Goal: Task Accomplishment & Management: Manage account settings

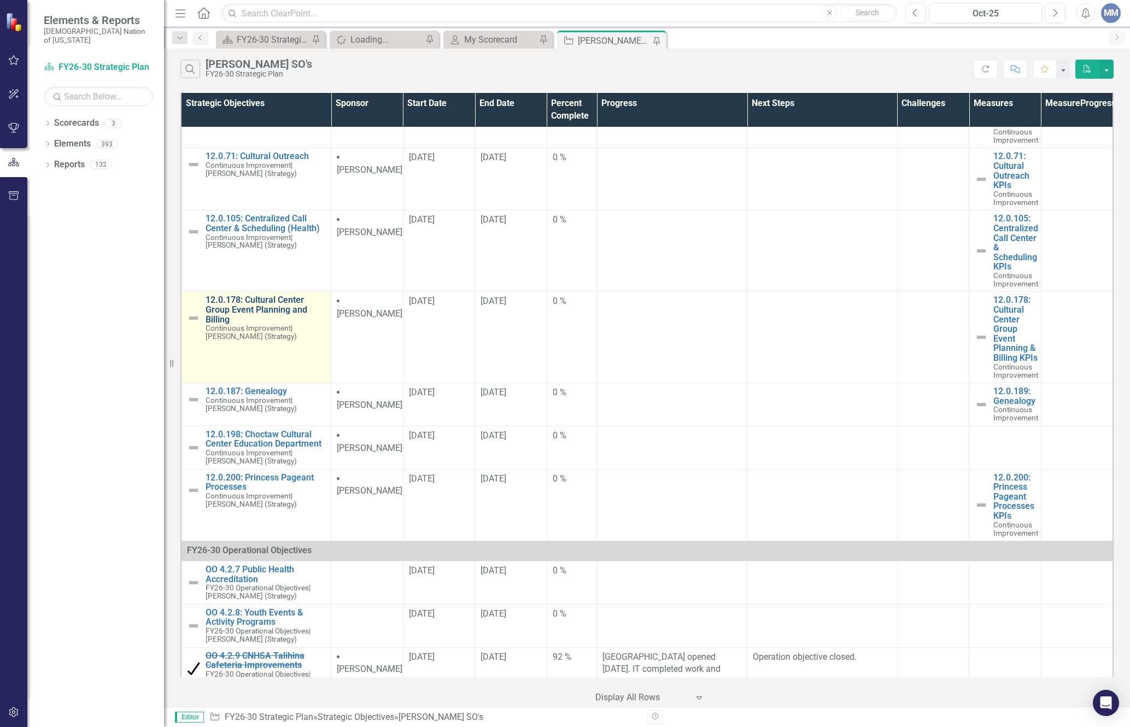
scroll to position [510, 0]
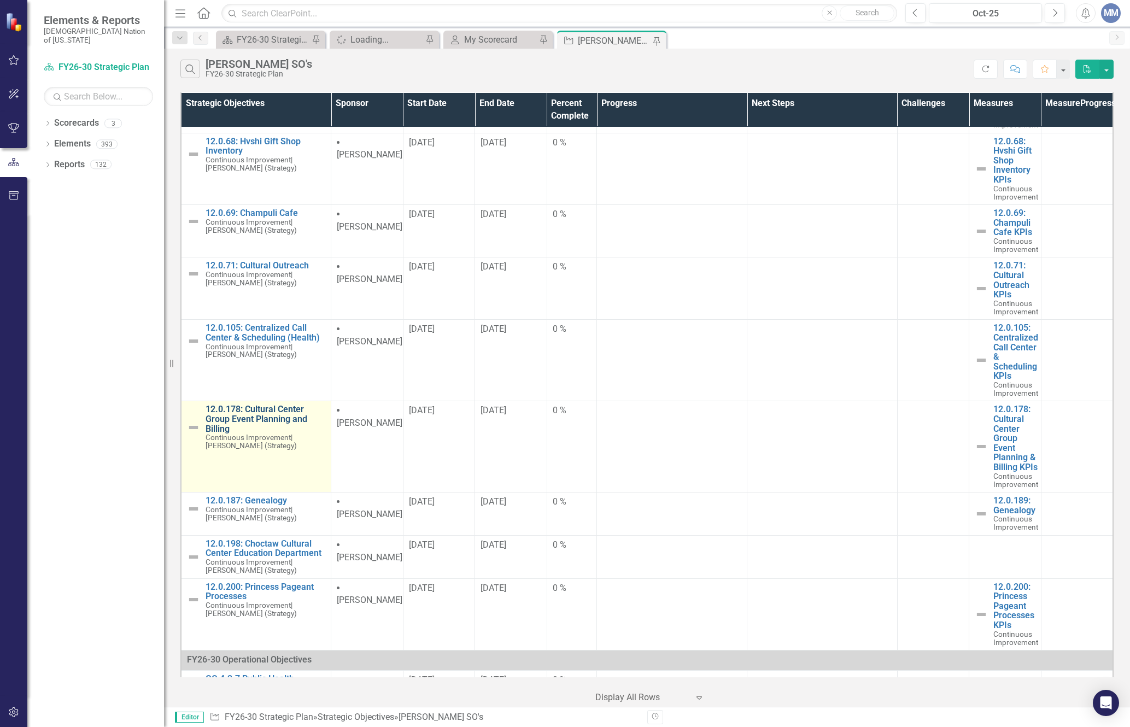
click at [257, 433] on link "12.0.178: Cultural Center Group Event Planning and Billing" at bounding box center [266, 418] width 120 height 29
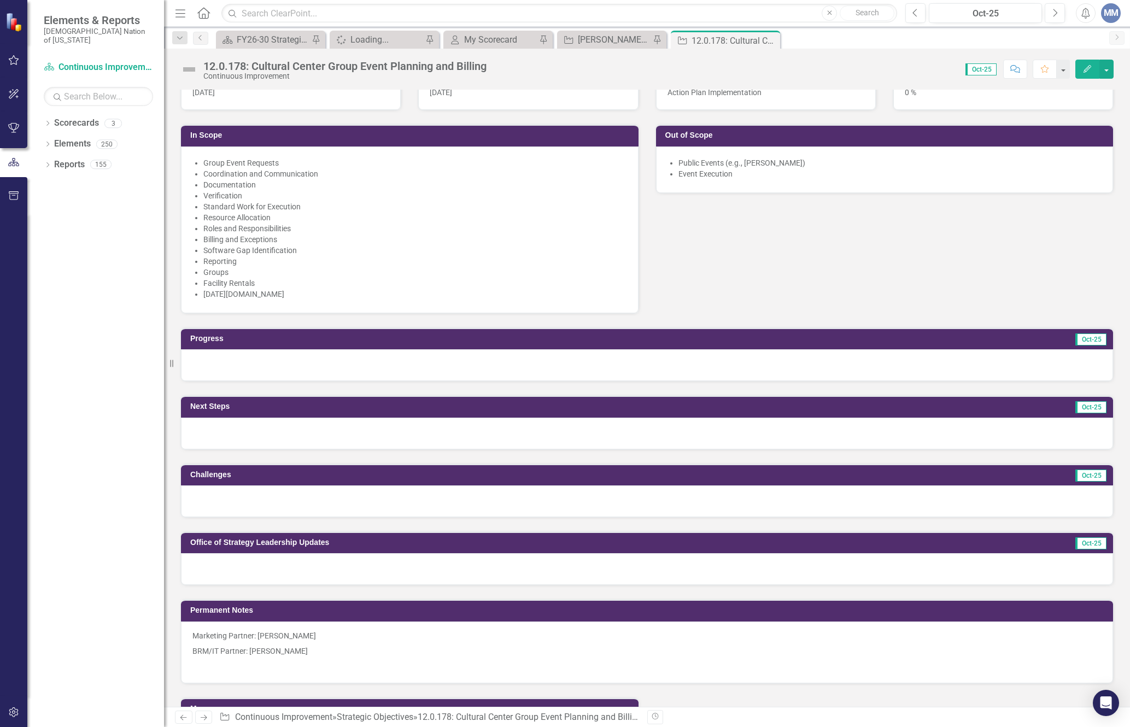
scroll to position [765, 0]
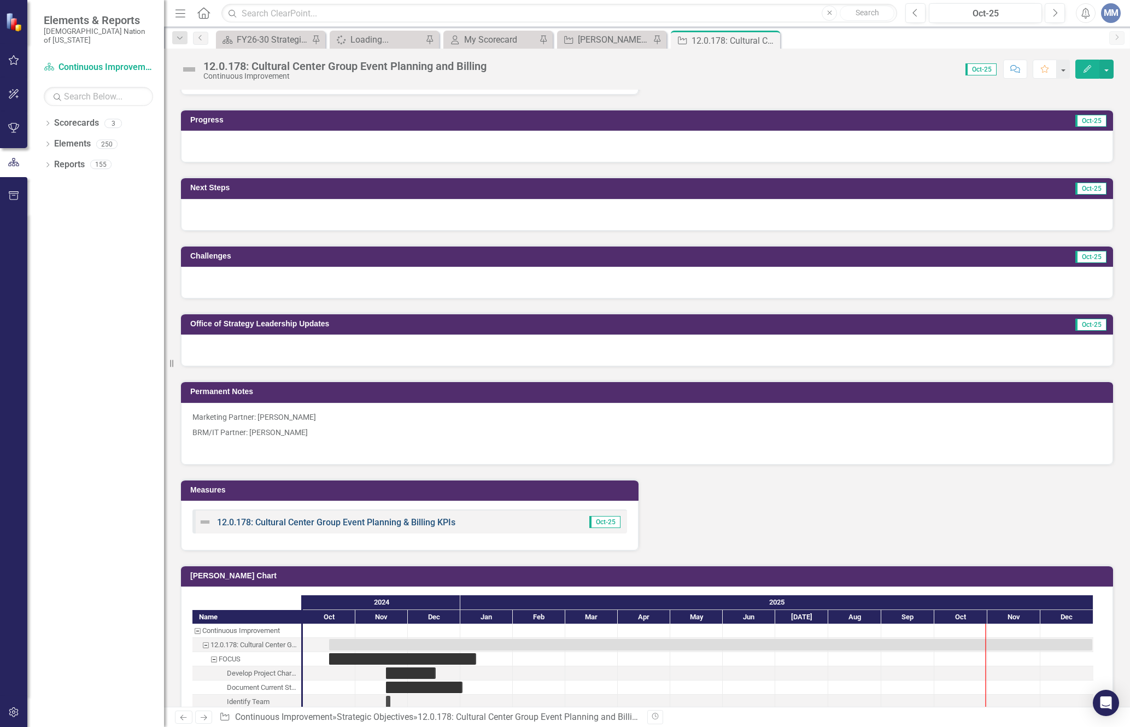
click at [271, 523] on link "12.0.178: Cultural Center Group Event Planning & Billing KPIs" at bounding box center [336, 522] width 238 height 10
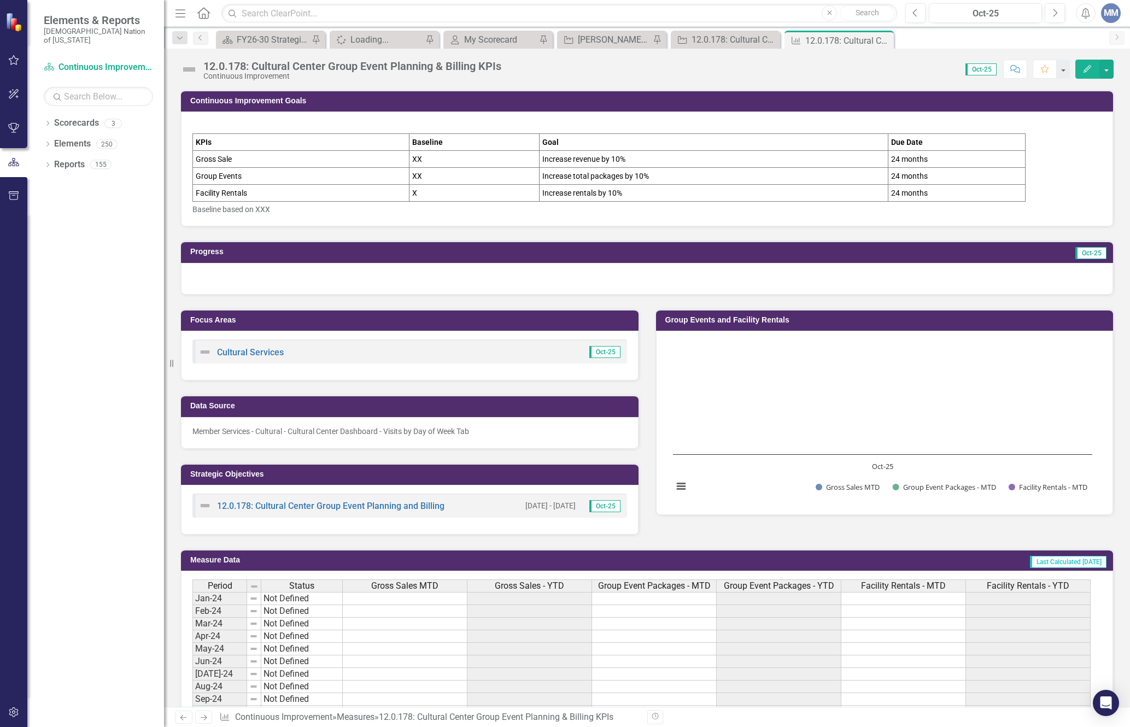
scroll to position [383, 0]
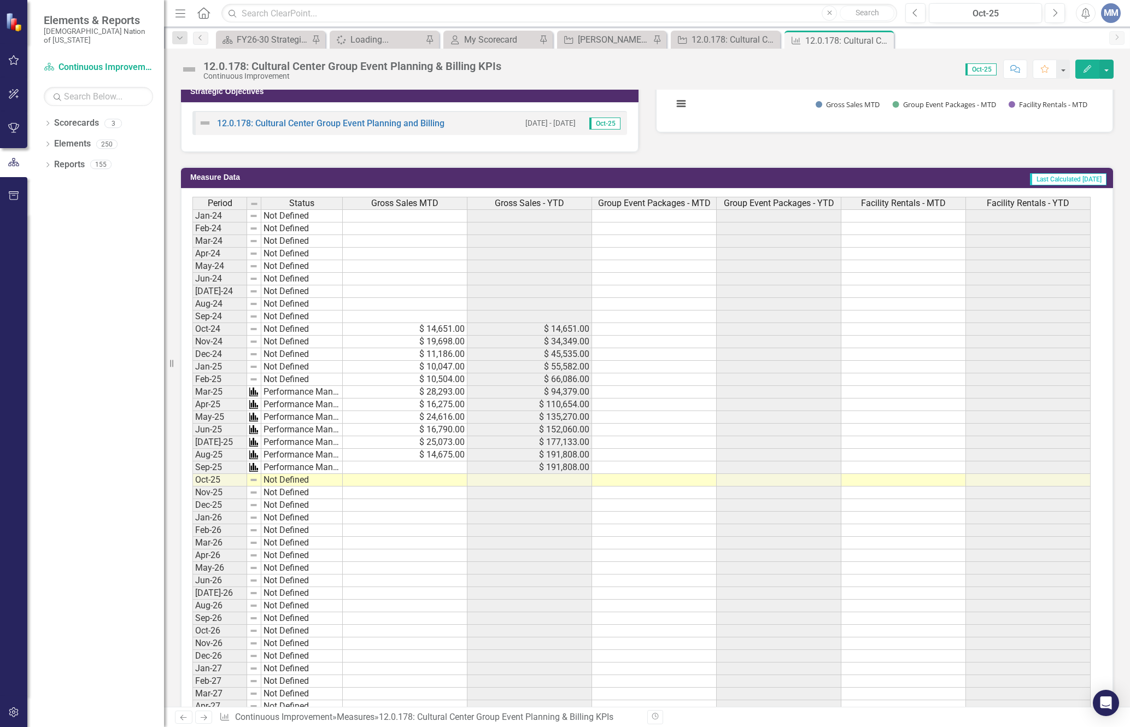
click at [400, 467] on td at bounding box center [405, 467] width 125 height 13
click at [384, 251] on td at bounding box center [405, 254] width 125 height 13
click at [364, 252] on td at bounding box center [405, 254] width 125 height 13
click at [361, 255] on td at bounding box center [405, 254] width 125 height 13
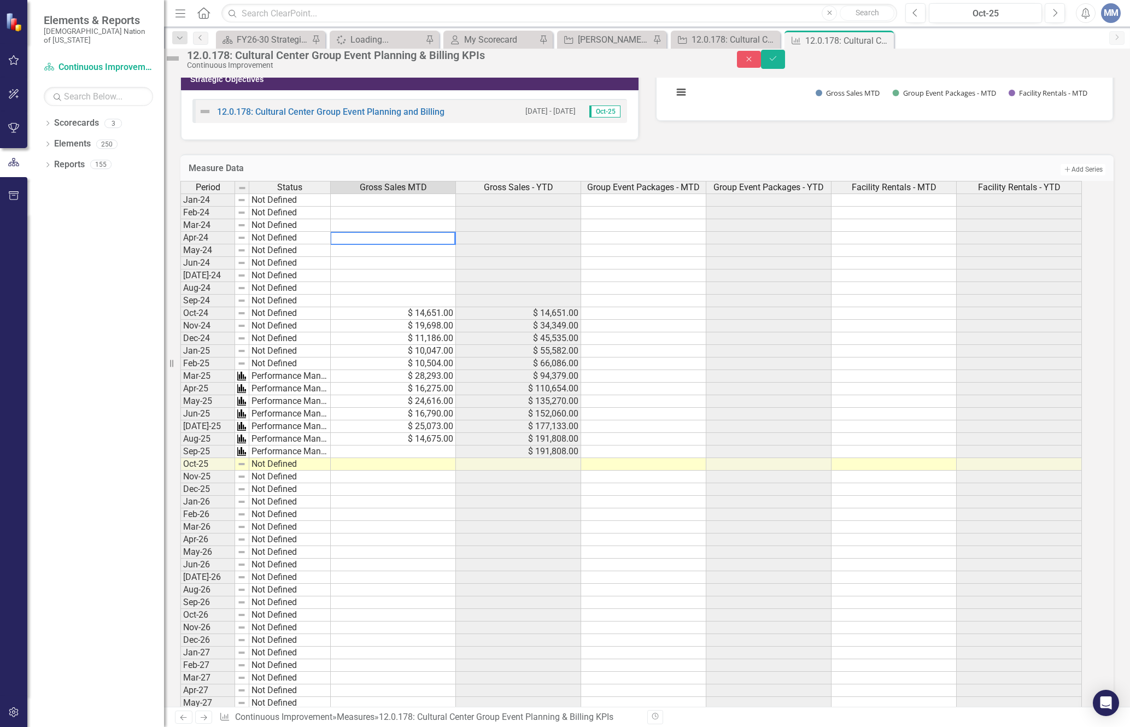
drag, startPoint x: 361, startPoint y: 255, endPoint x: 360, endPoint y: 298, distance: 43.2
click at [362, 315] on div "Period Status Gross Sales MTD Gross Sales - YTD Group Event Packages - MTD Grou…" at bounding box center [631, 489] width 903 height 617
click at [354, 245] on textarea at bounding box center [392, 238] width 125 height 13
drag, startPoint x: 354, startPoint y: 258, endPoint x: 394, endPoint y: 338, distance: 89.5
click at [394, 338] on div "Period Status Gross Sales MTD Gross Sales - YTD Group Event Packages - MTD Grou…" at bounding box center [631, 489] width 903 height 617
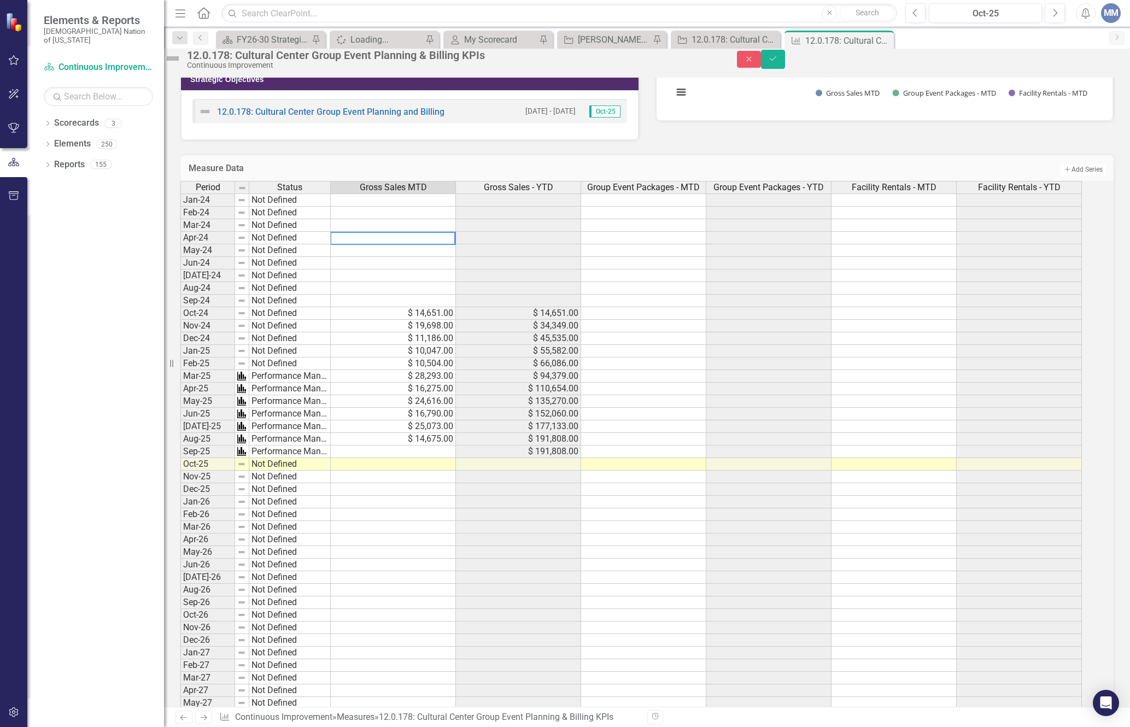
click at [391, 629] on tbody "Jan-24 Not Defined Feb-24 Not Defined Mar-24 Not Defined Apr-24 Not Defined May…" at bounding box center [630, 495] width 901 height 604
click at [407, 244] on td at bounding box center [393, 238] width 125 height 13
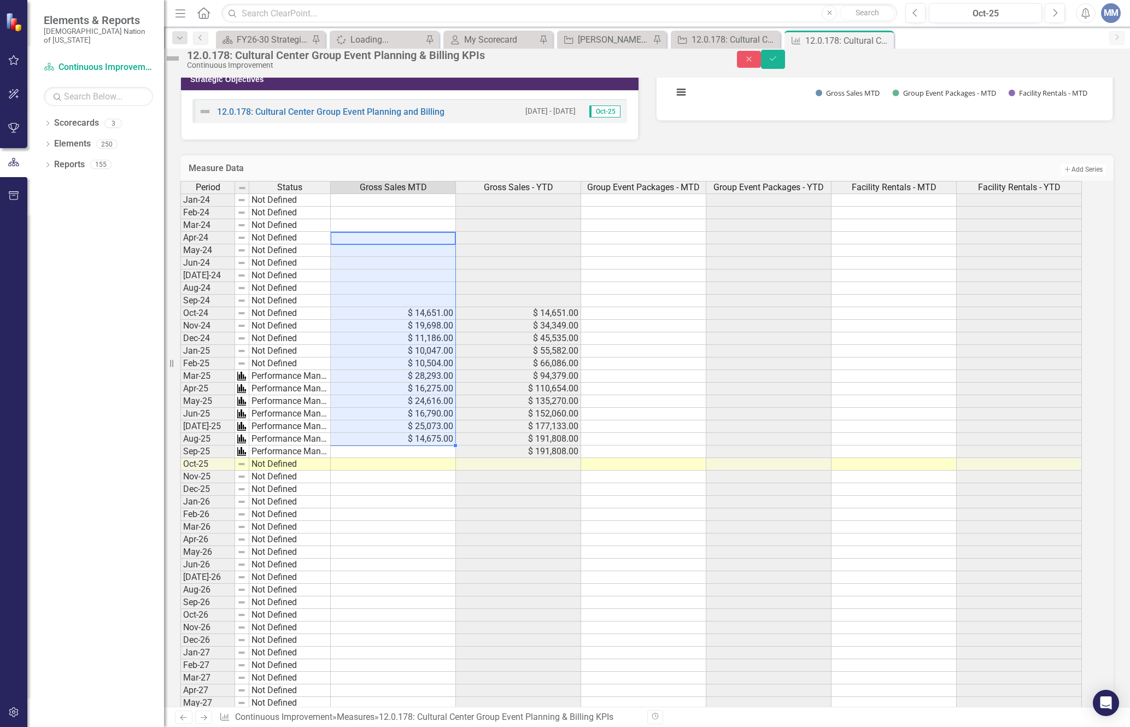
drag, startPoint x: 384, startPoint y: 256, endPoint x: 392, endPoint y: 462, distance: 206.2
click at [392, 462] on tbody "Jan-24 Not Defined Feb-24 Not Defined Mar-24 Not Defined Apr-24 Not Defined May…" at bounding box center [630, 495] width 901 height 604
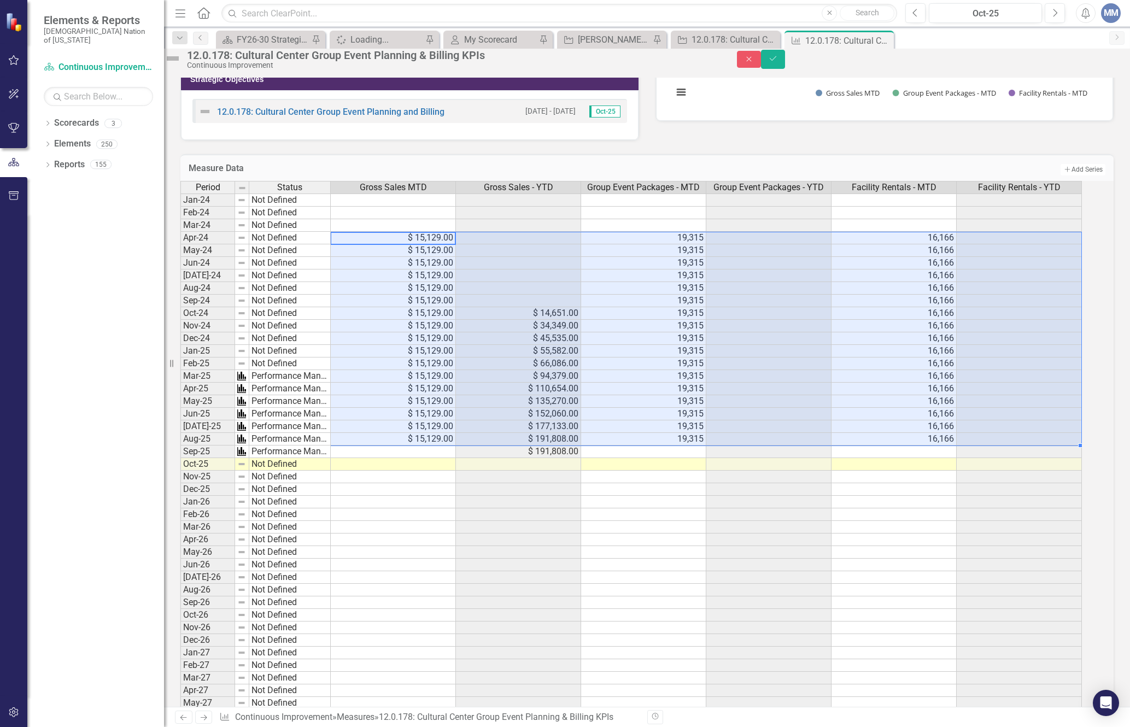
click at [467, 496] on td at bounding box center [518, 489] width 125 height 13
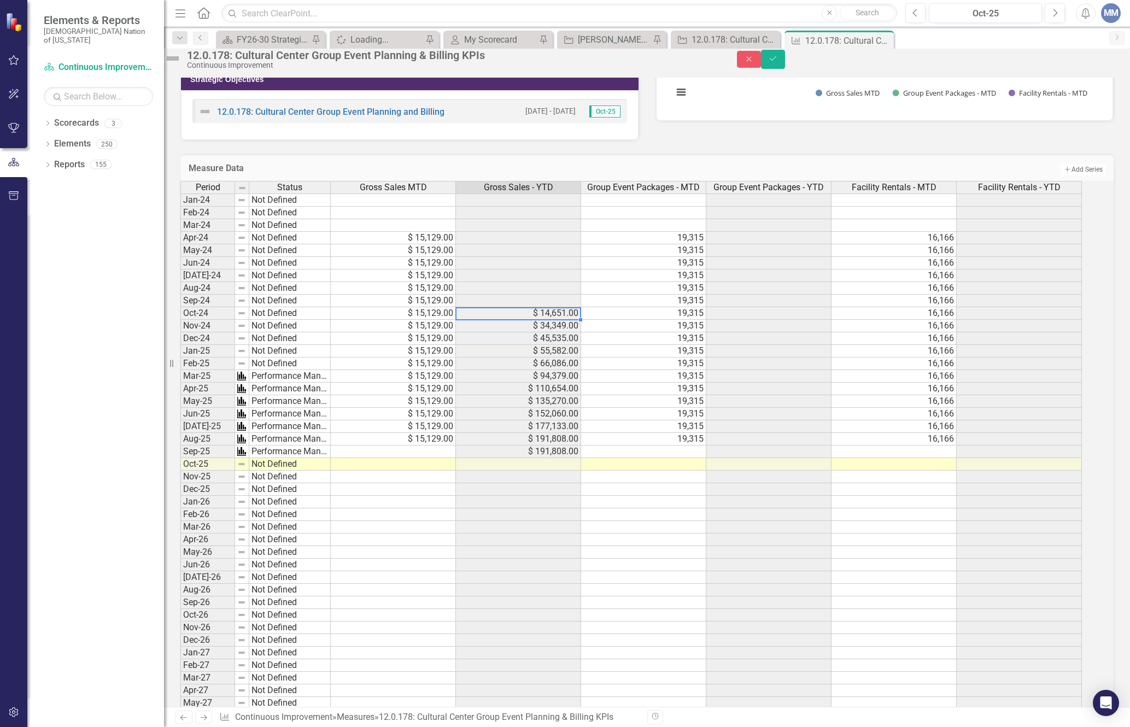
click at [542, 320] on td "$ 14,651.00" at bounding box center [518, 313] width 125 height 13
click at [754, 63] on icon "Close" at bounding box center [749, 59] width 10 height 8
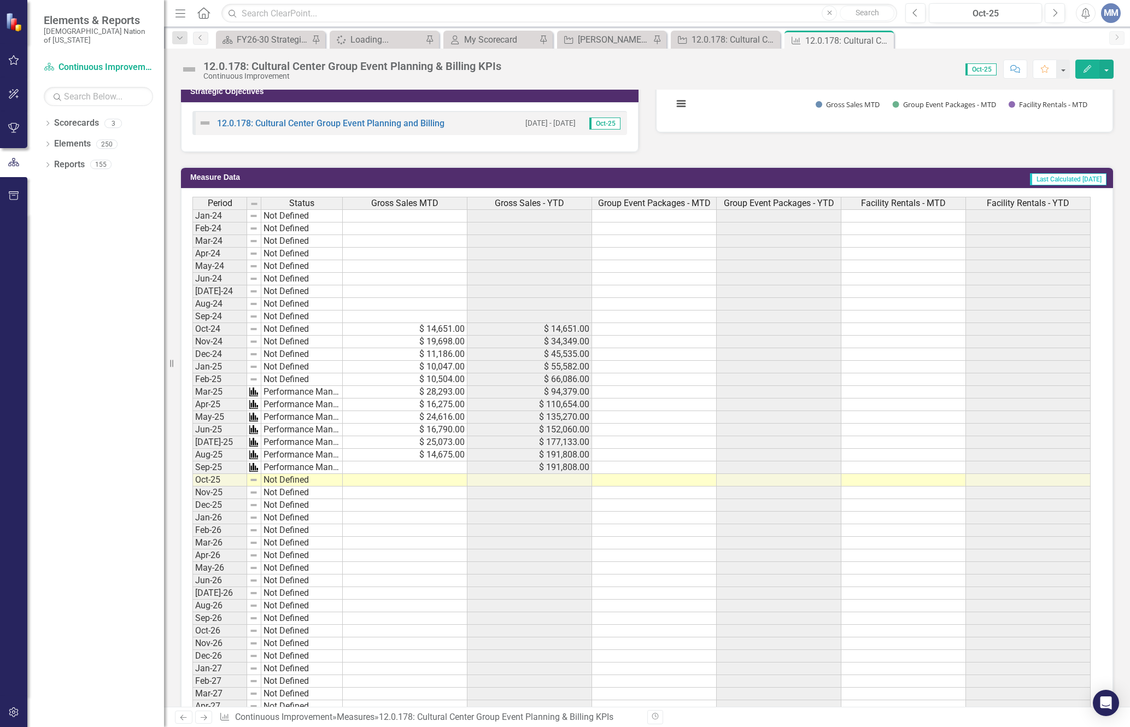
click at [373, 254] on td at bounding box center [405, 254] width 125 height 13
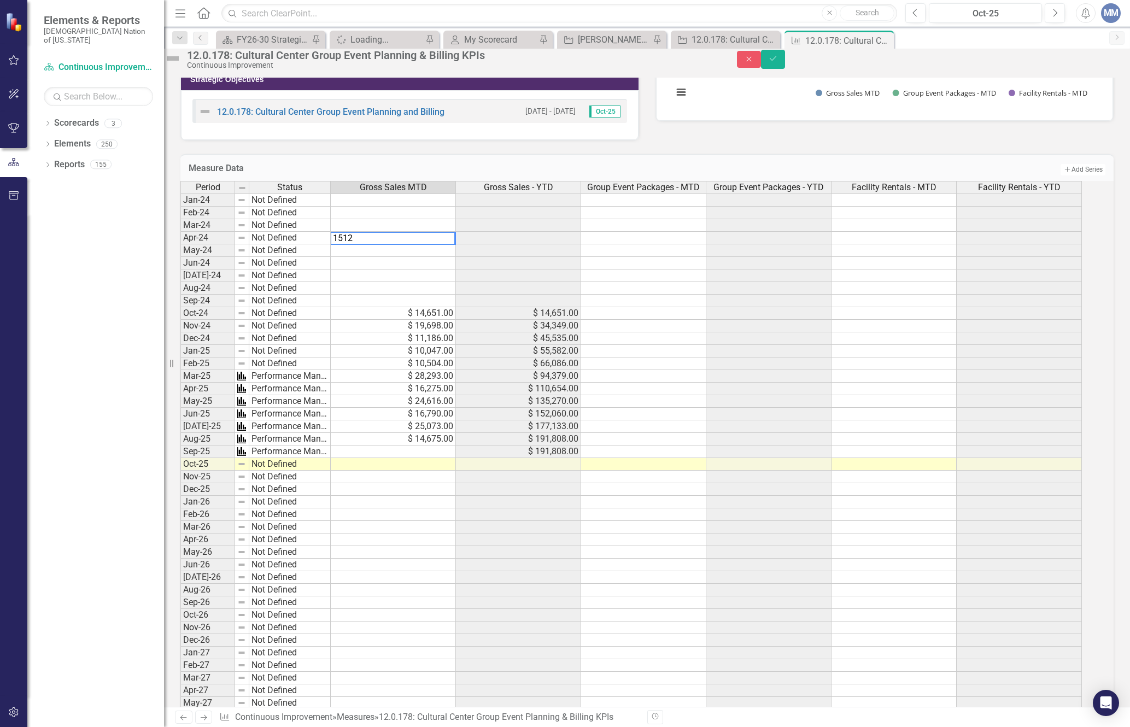
type textarea "15129"
type textarea "15997"
type textarea "22219"
type textarea "16166"
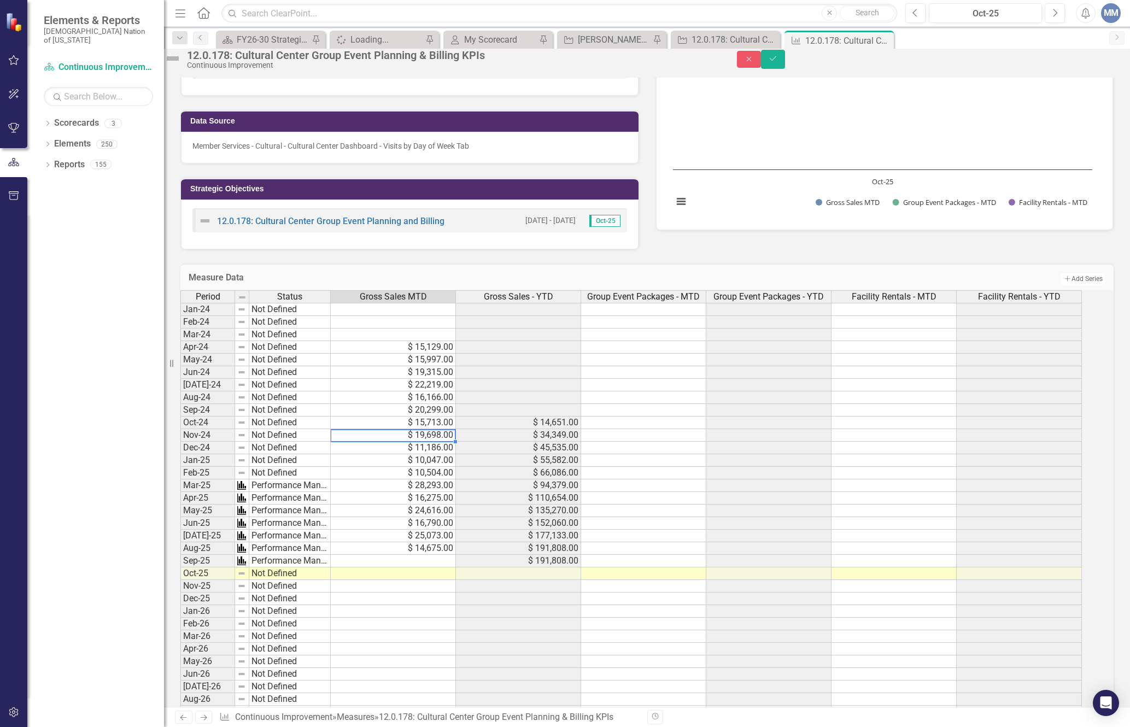
type textarea "19698"
click at [483, 151] on p "Member Services - Cultural - Cultural Center Dashboard - Visits by Day of Week …" at bounding box center [409, 145] width 435 height 11
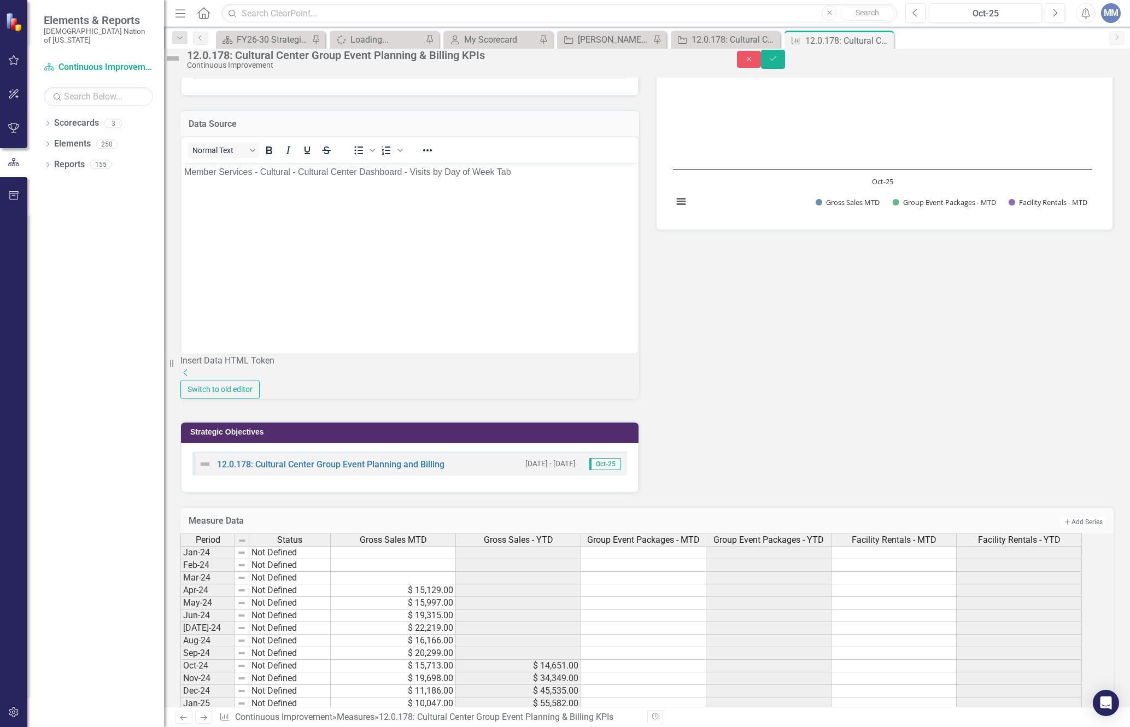
scroll to position [0, 0]
drag, startPoint x: 185, startPoint y: 170, endPoint x: 372, endPoint y: 349, distance: 258.6
click at [185, 170] on p "Member Services - Cultural - Cultural Center Dashboard - Visits by Day of Week …" at bounding box center [409, 172] width 451 height 13
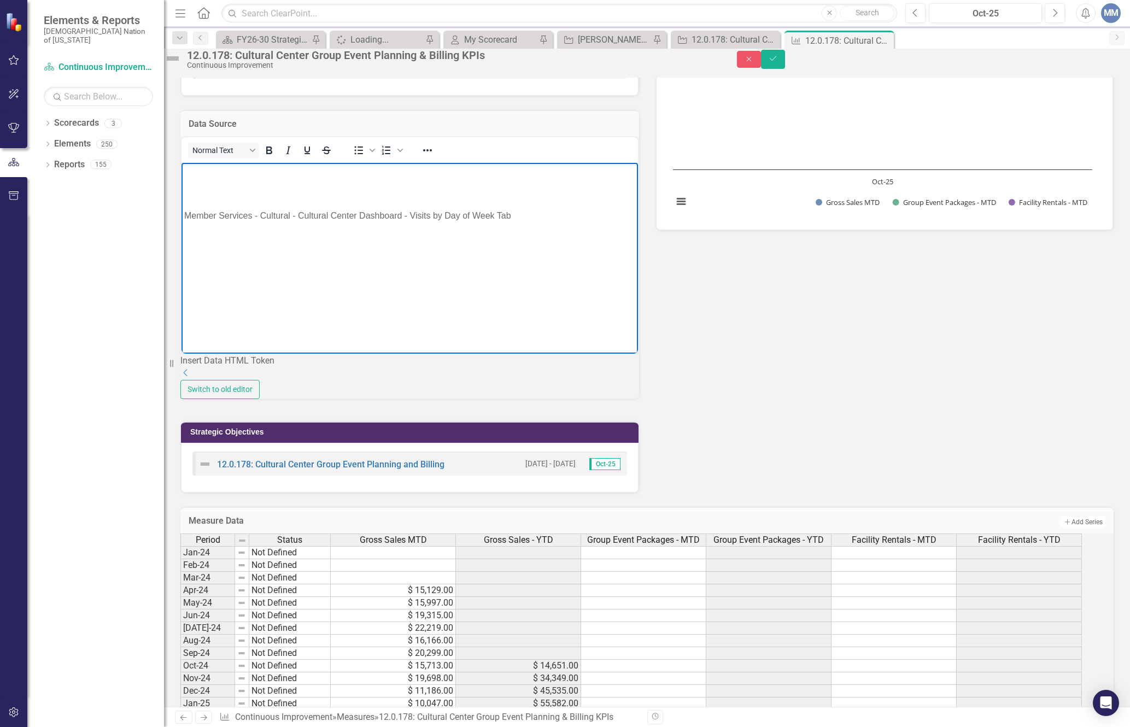
click at [188, 178] on p "Rich Text Area. Press ALT-0 for help." at bounding box center [409, 172] width 451 height 13
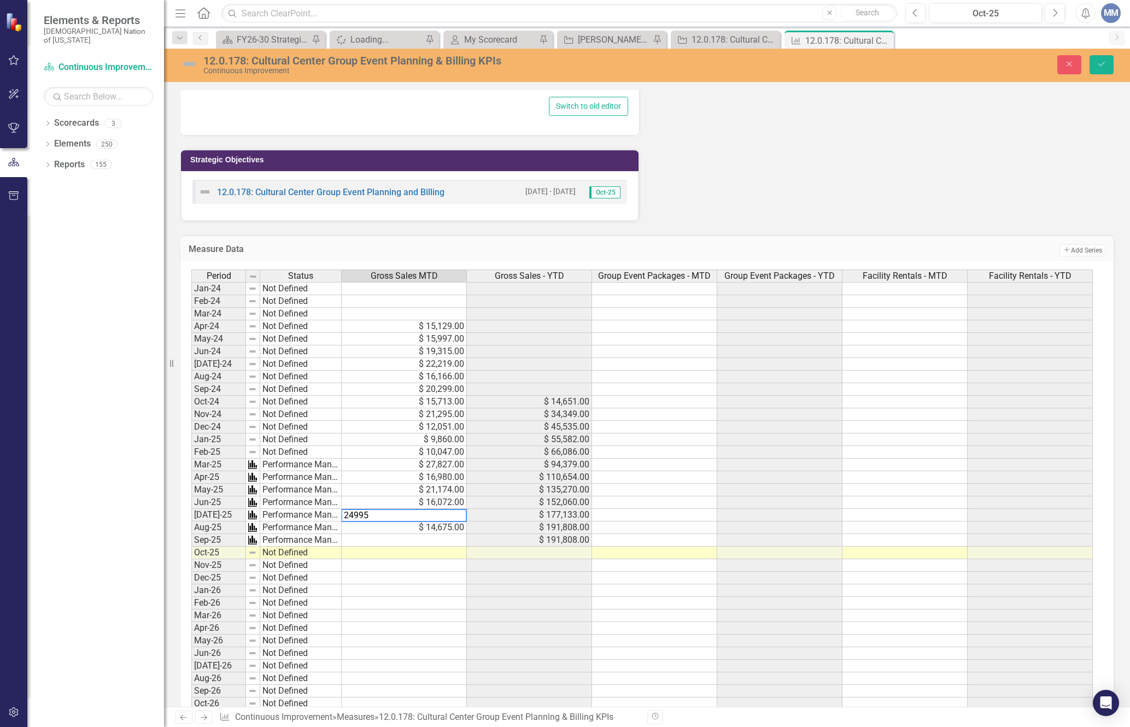
click at [394, 525] on td "$ 14,675.00" at bounding box center [404, 527] width 125 height 13
type textarea "12684"
click at [436, 593] on td at bounding box center [404, 590] width 125 height 13
click at [1106, 65] on icon "Save" at bounding box center [1101, 64] width 10 height 8
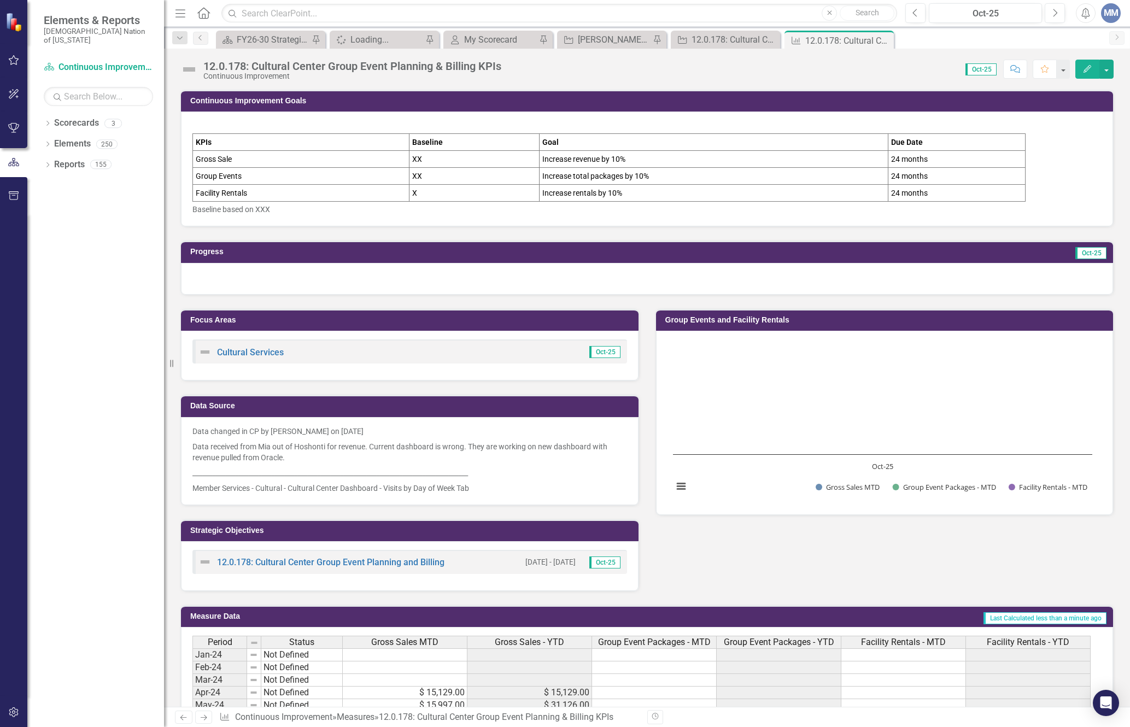
scroll to position [273, 0]
